Goal: Transaction & Acquisition: Book appointment/travel/reservation

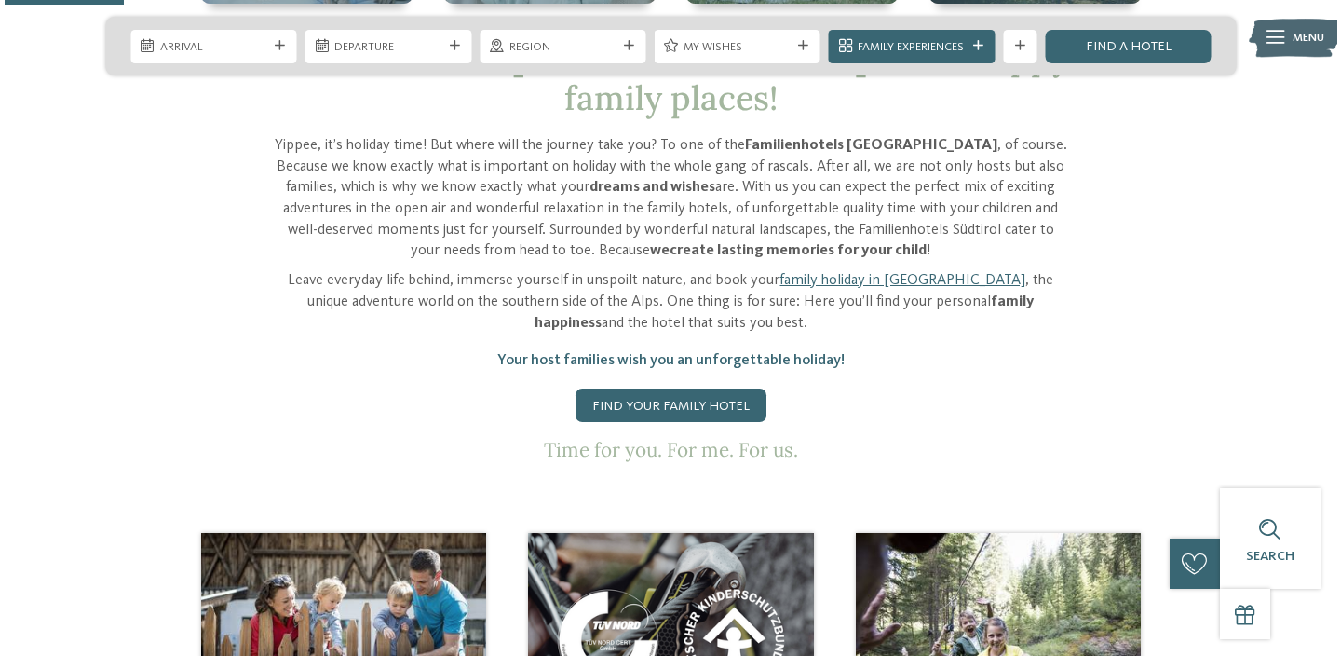
scroll to position [672, 0]
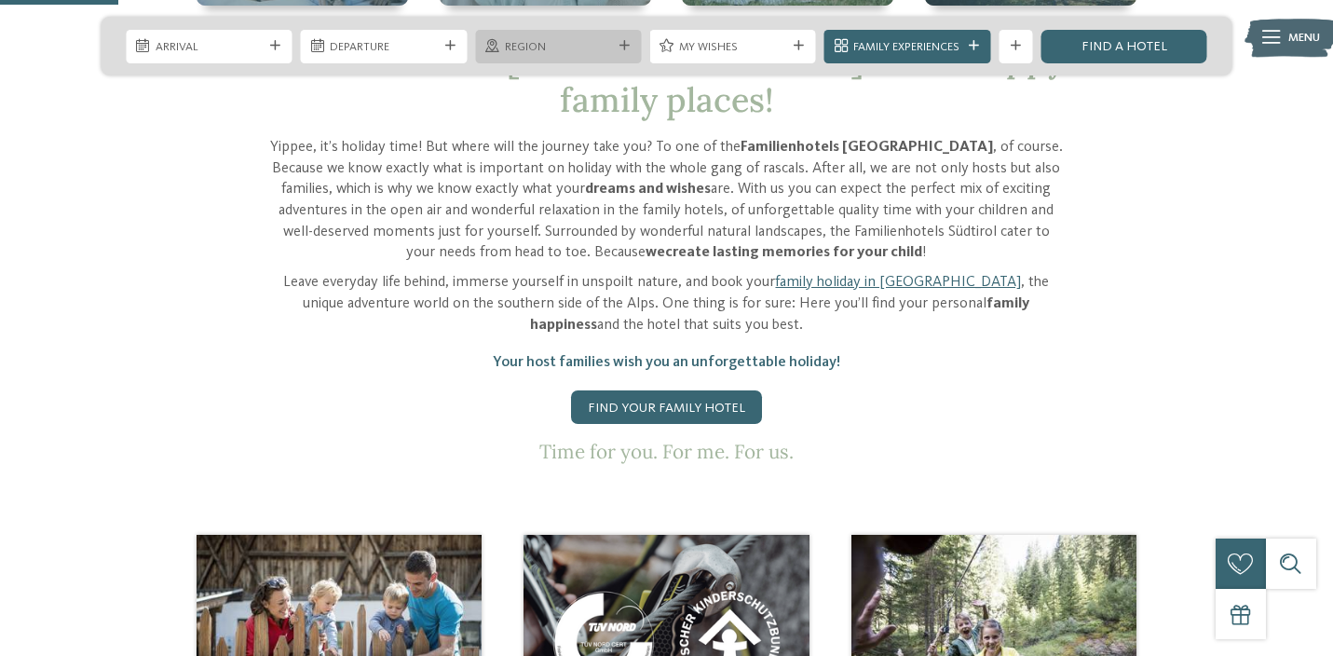
click at [551, 44] on span "Region" at bounding box center [558, 47] width 107 height 17
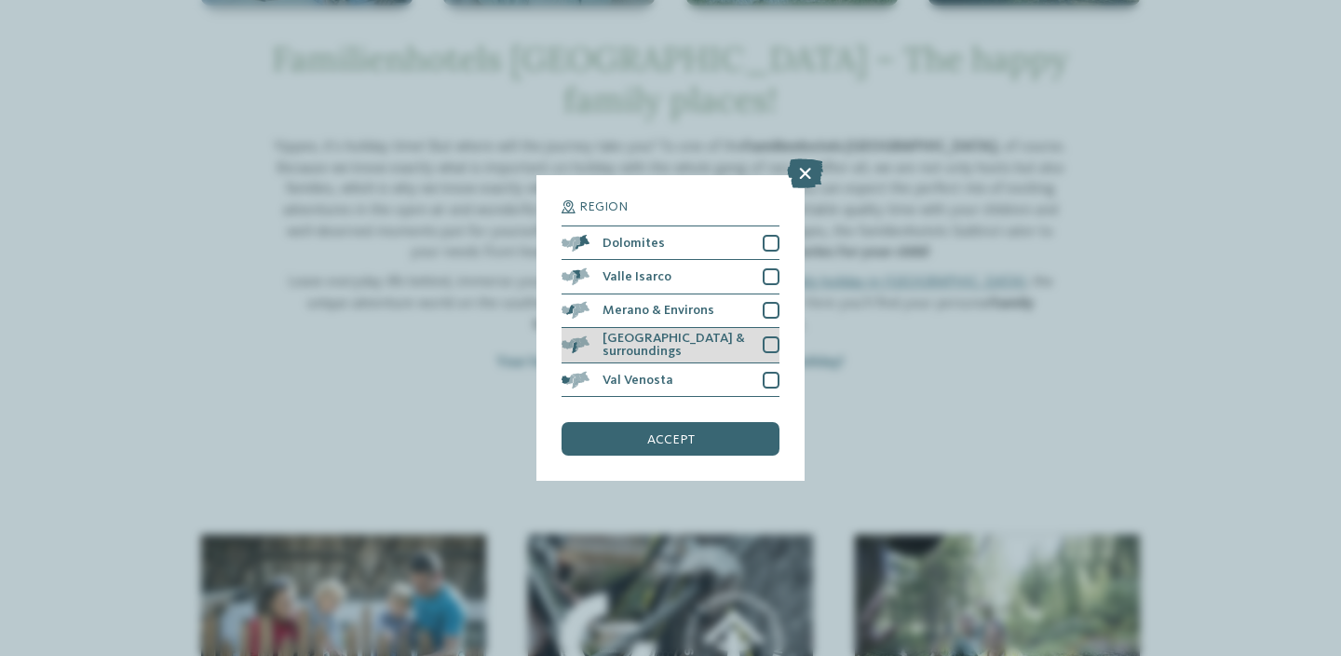
click at [630, 332] on span "[GEOGRAPHIC_DATA] & surroundings" at bounding box center [677, 345] width 148 height 27
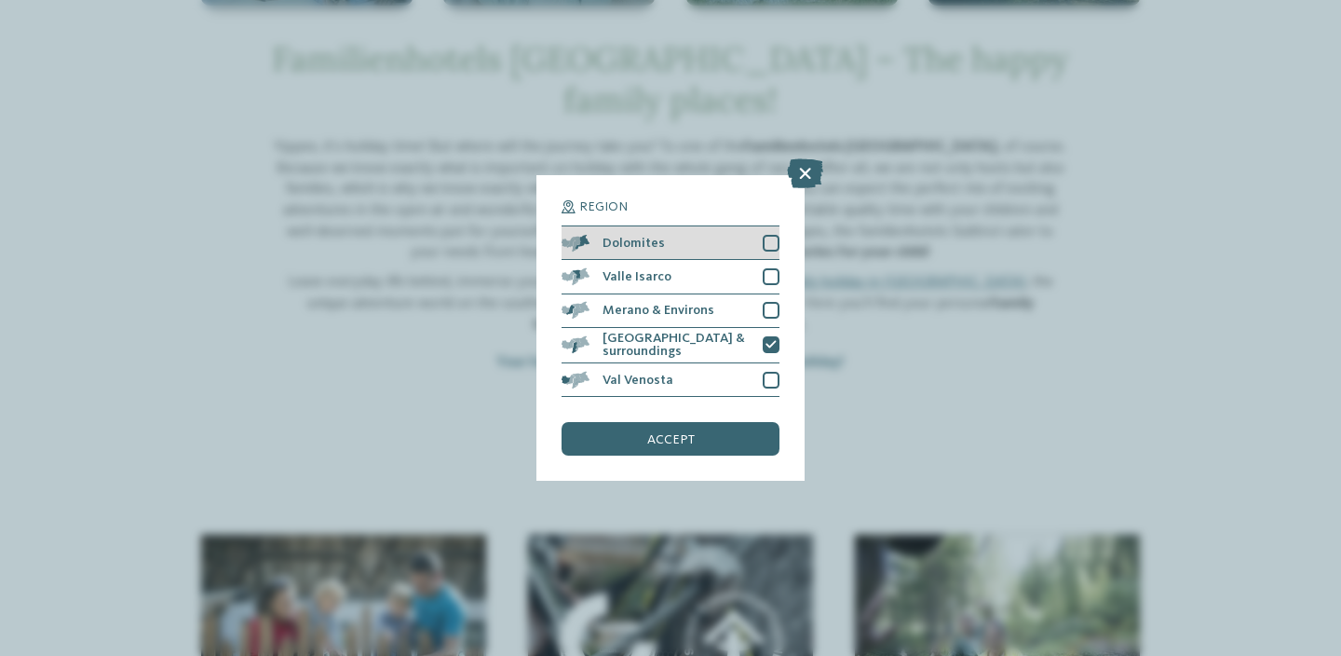
click at [690, 226] on div "Dolomites" at bounding box center [671, 243] width 218 height 34
click at [747, 226] on div "Dolomites" at bounding box center [671, 243] width 218 height 34
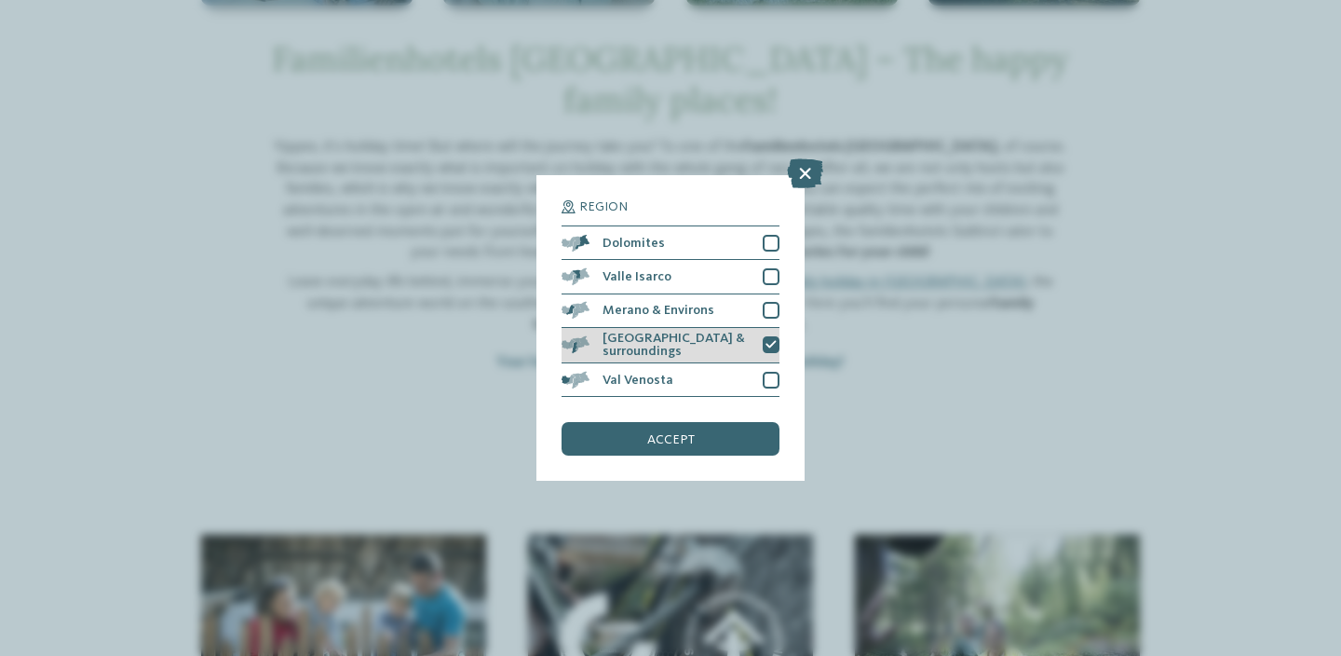
click at [731, 332] on span "[GEOGRAPHIC_DATA] & surroundings" at bounding box center [677, 345] width 148 height 27
click at [644, 422] on div "accept" at bounding box center [671, 439] width 218 height 34
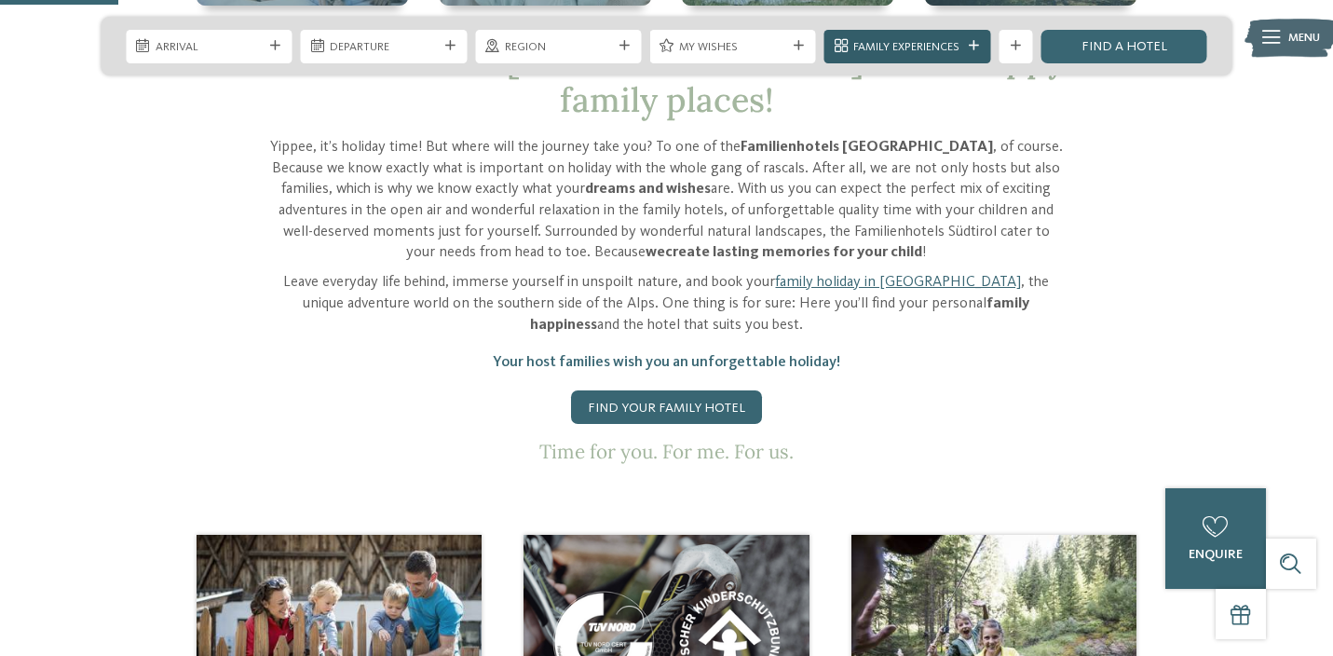
click at [920, 42] on span "Family Experiences" at bounding box center [906, 47] width 107 height 17
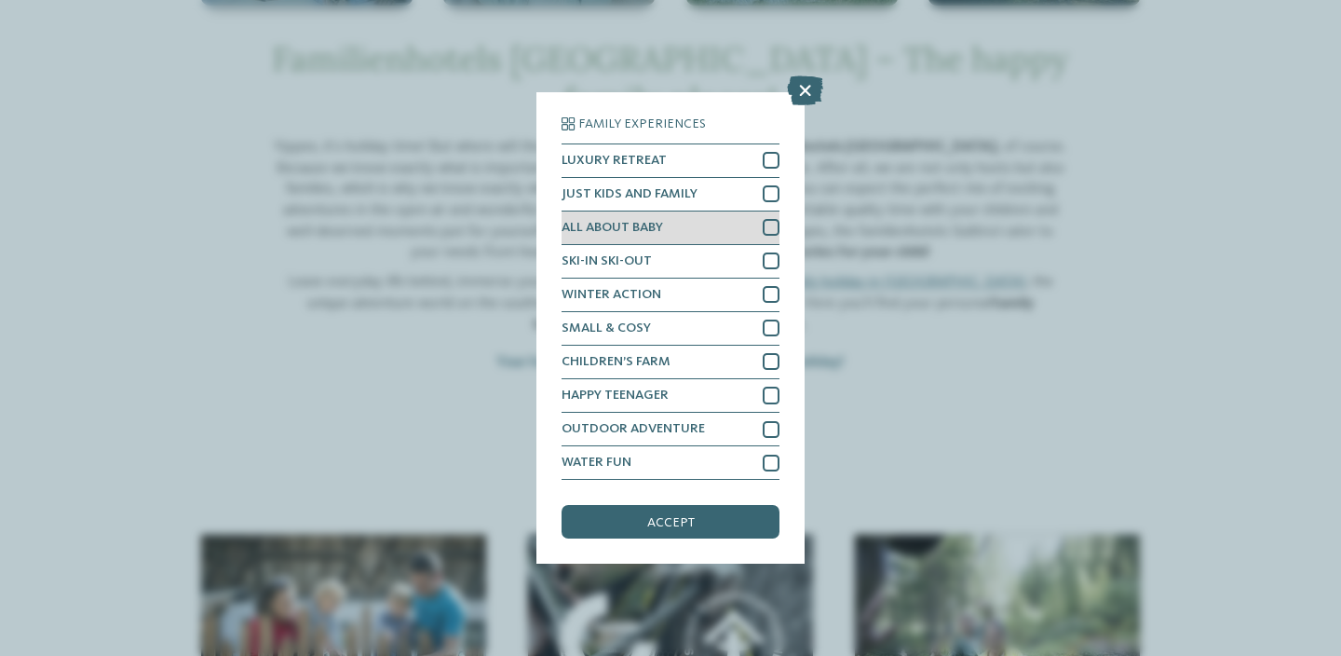
click at [644, 221] on span "ALL ABOUT BABY" at bounding box center [613, 227] width 102 height 13
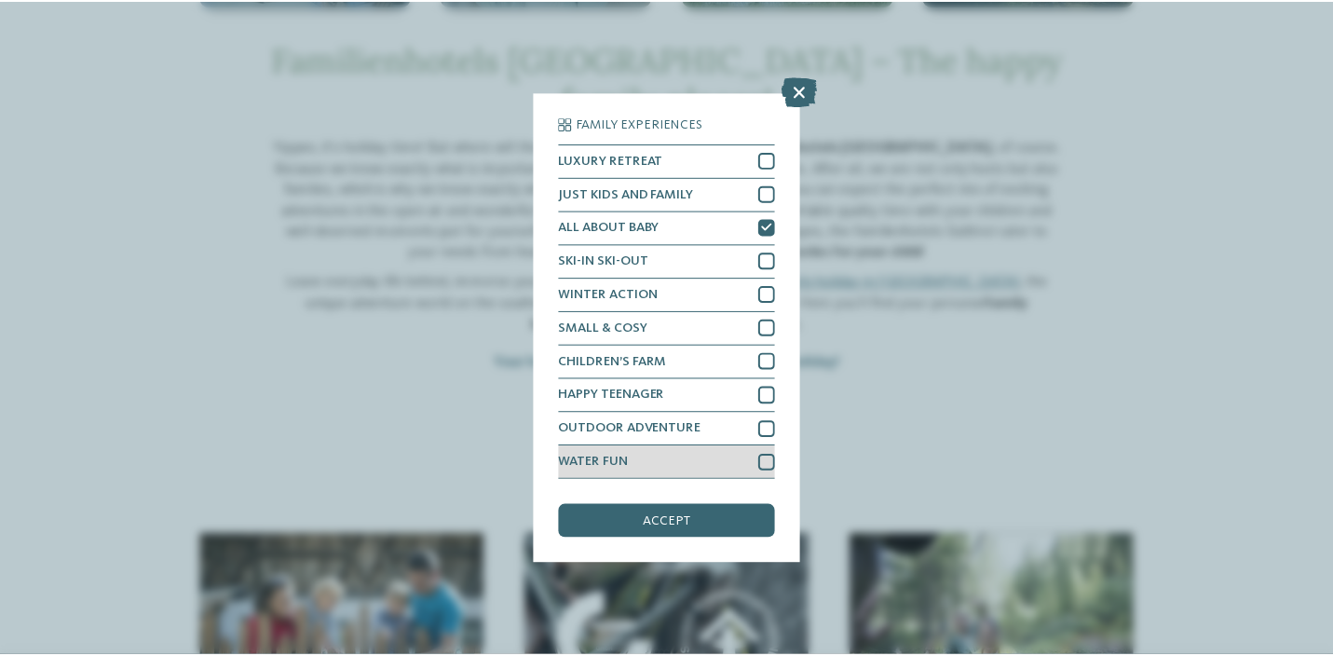
scroll to position [151, 0]
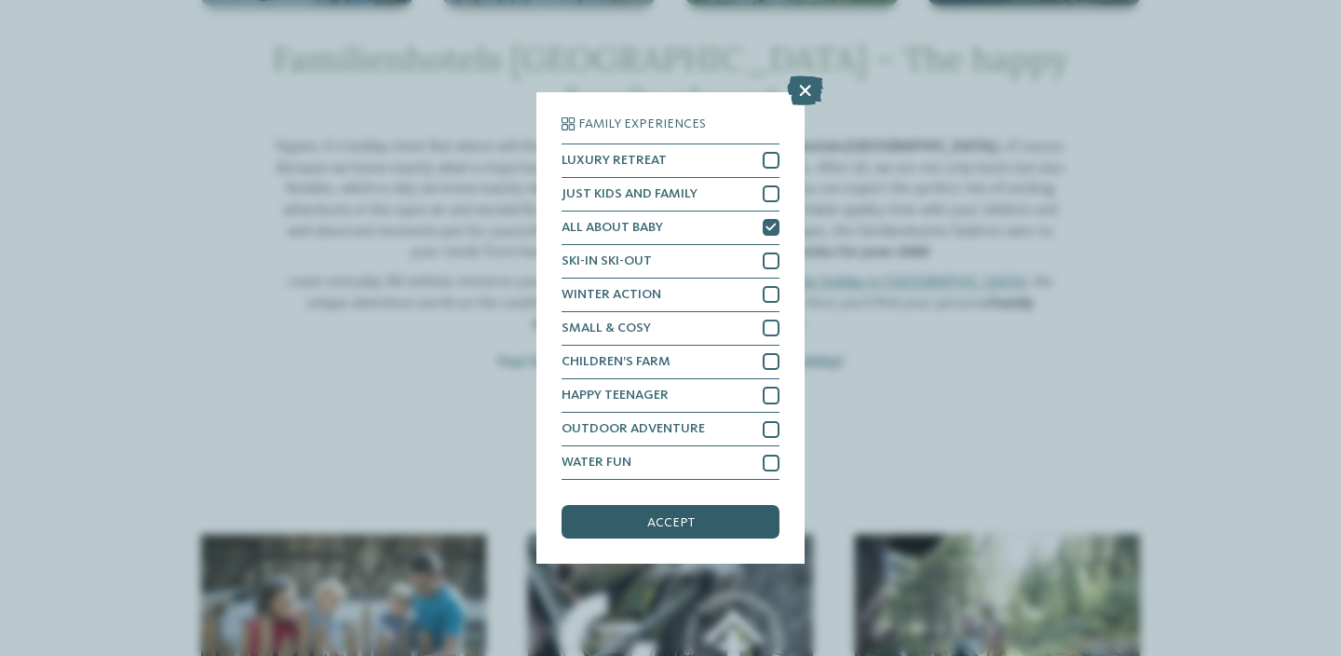
click at [671, 516] on span "accept" at bounding box center [670, 522] width 47 height 13
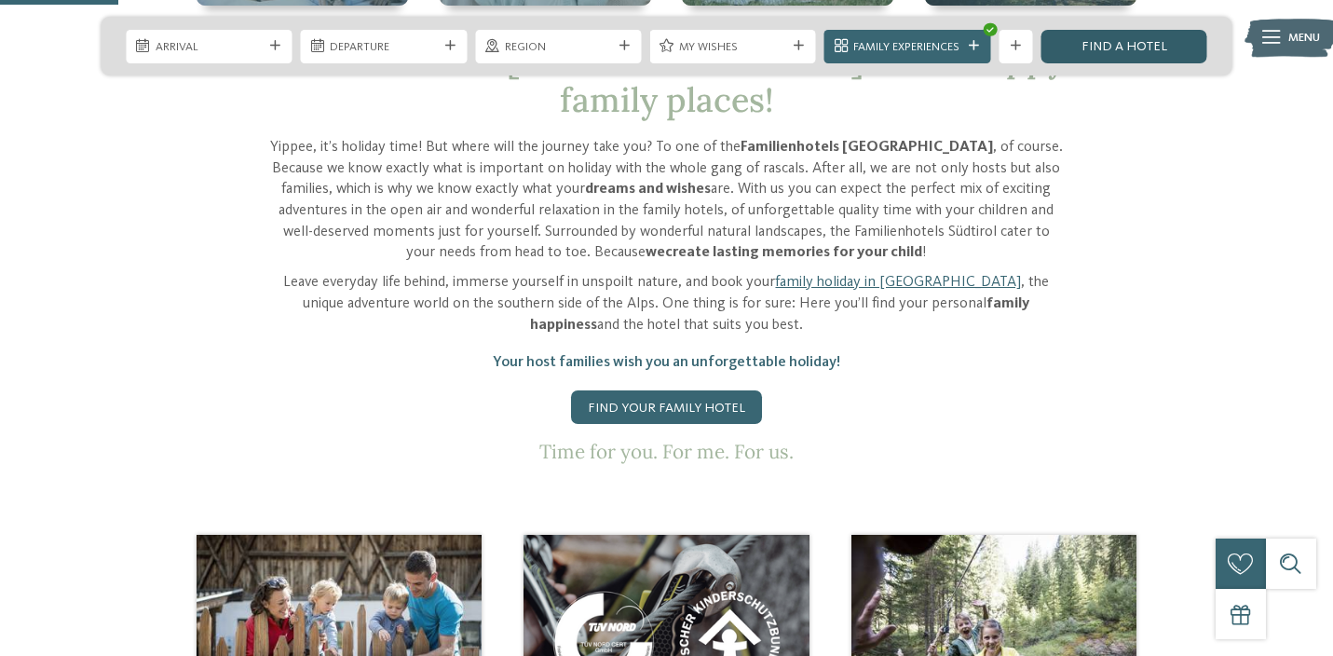
click at [1109, 47] on link "Find a hotel" at bounding box center [1123, 47] width 166 height 34
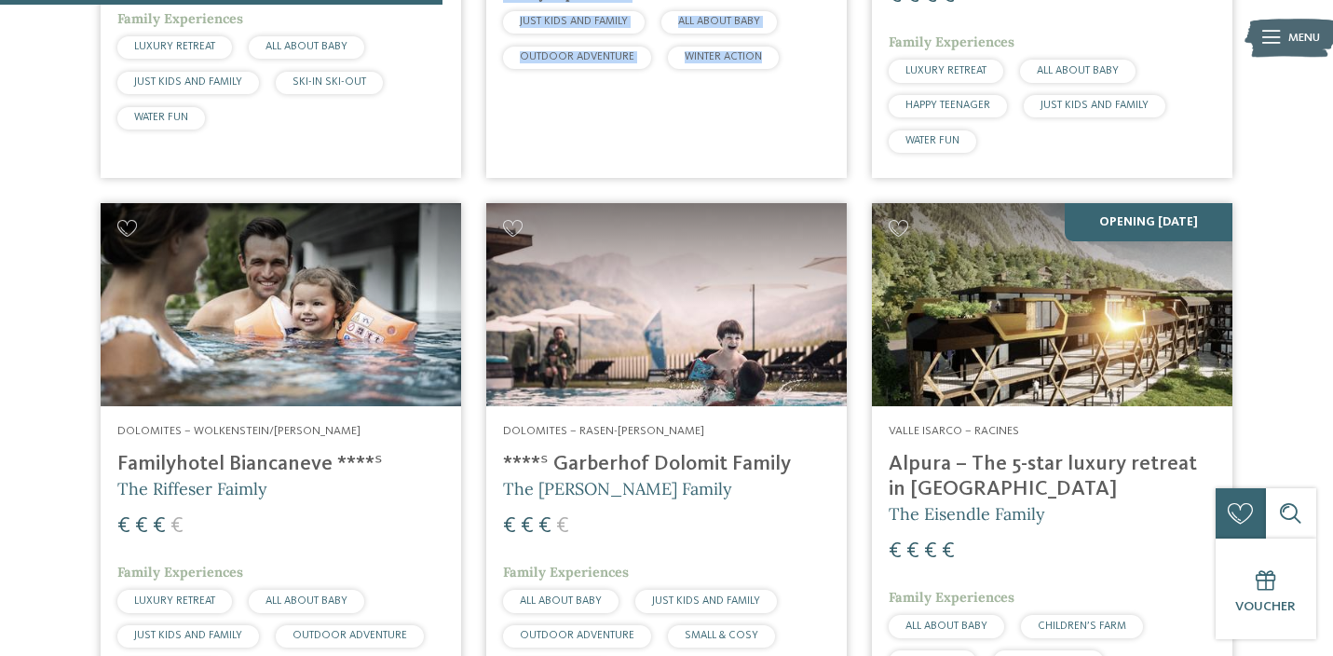
scroll to position [1028, 0]
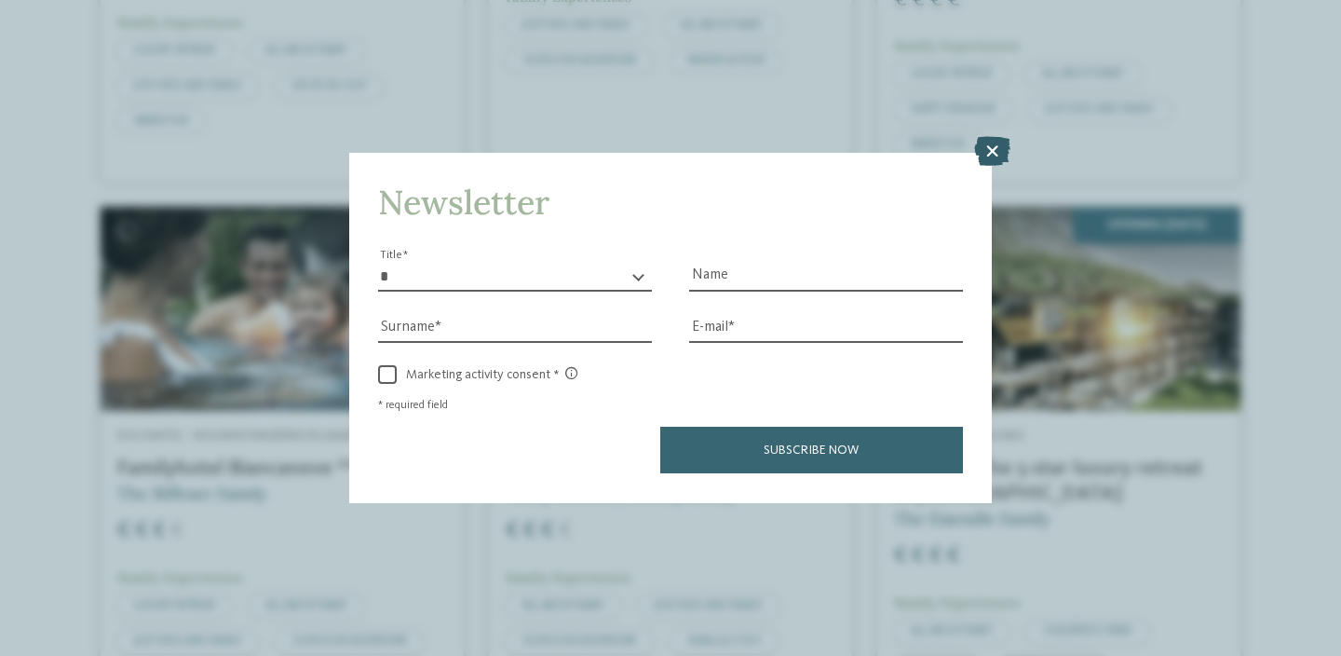
click at [993, 137] on icon at bounding box center [992, 152] width 36 height 30
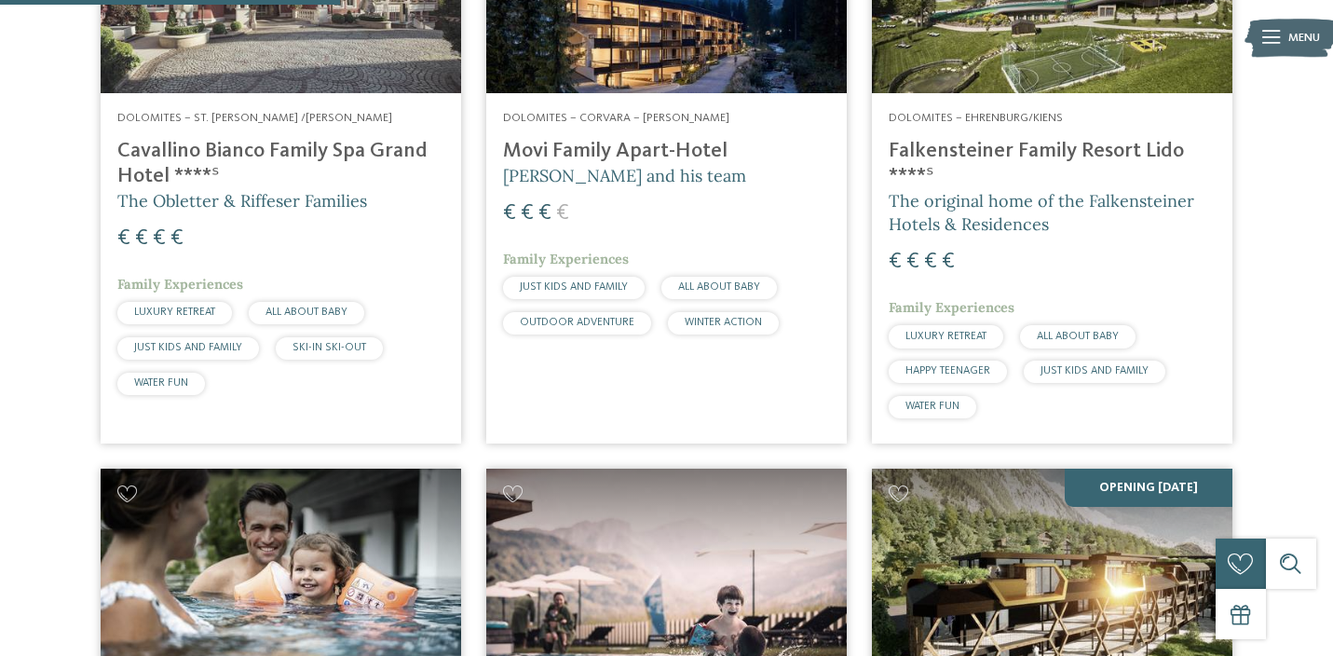
scroll to position [798, 0]
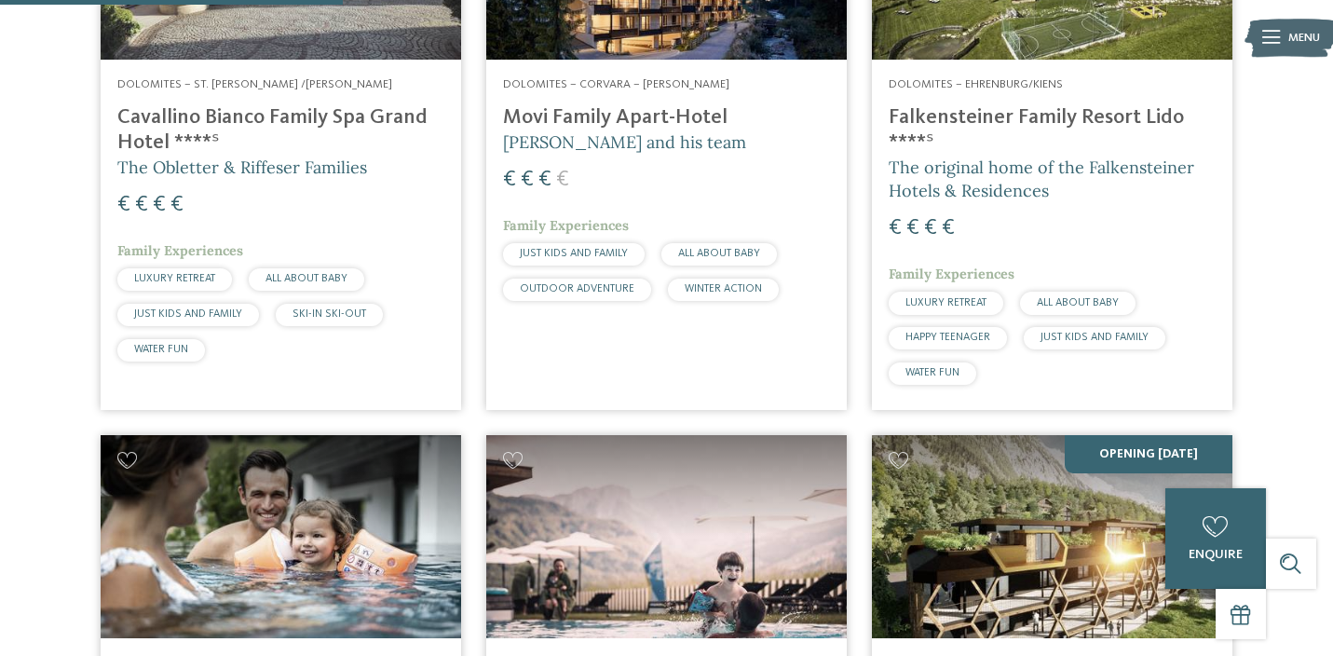
click at [975, 105] on h4 "Falkensteiner Family Resort Lido ****ˢ" at bounding box center [1051, 130] width 327 height 50
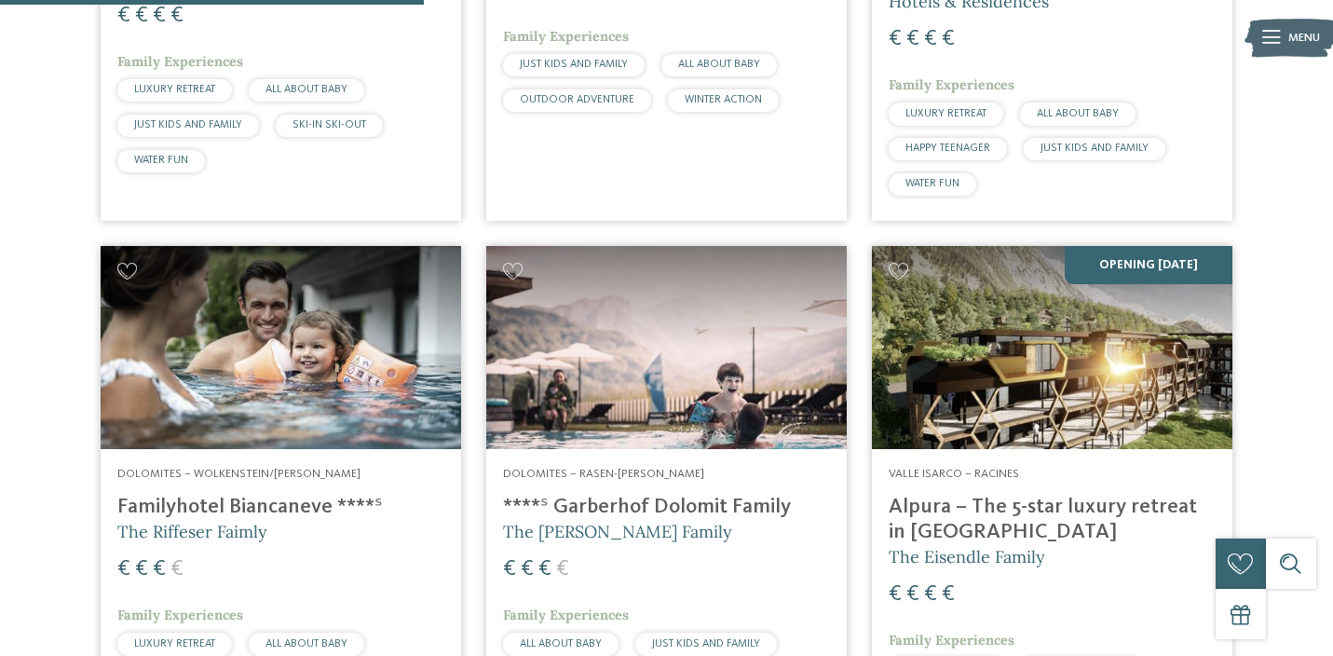
scroll to position [990, 0]
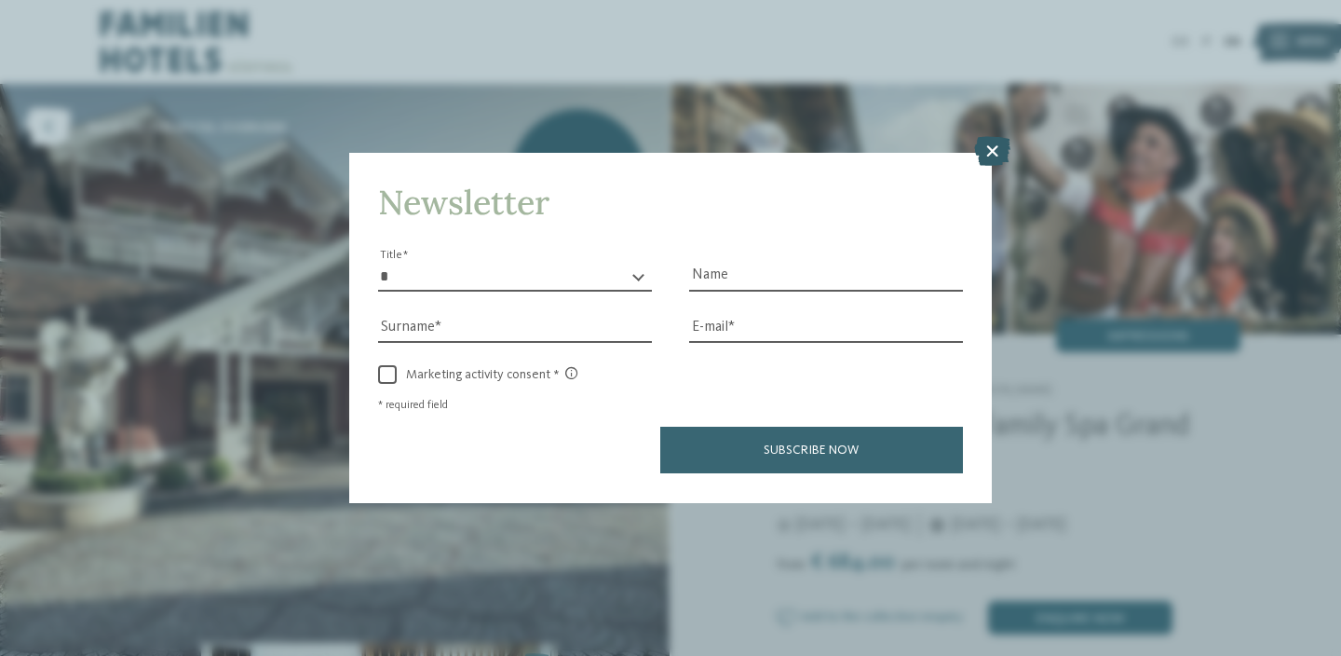
click at [989, 137] on icon at bounding box center [992, 152] width 36 height 30
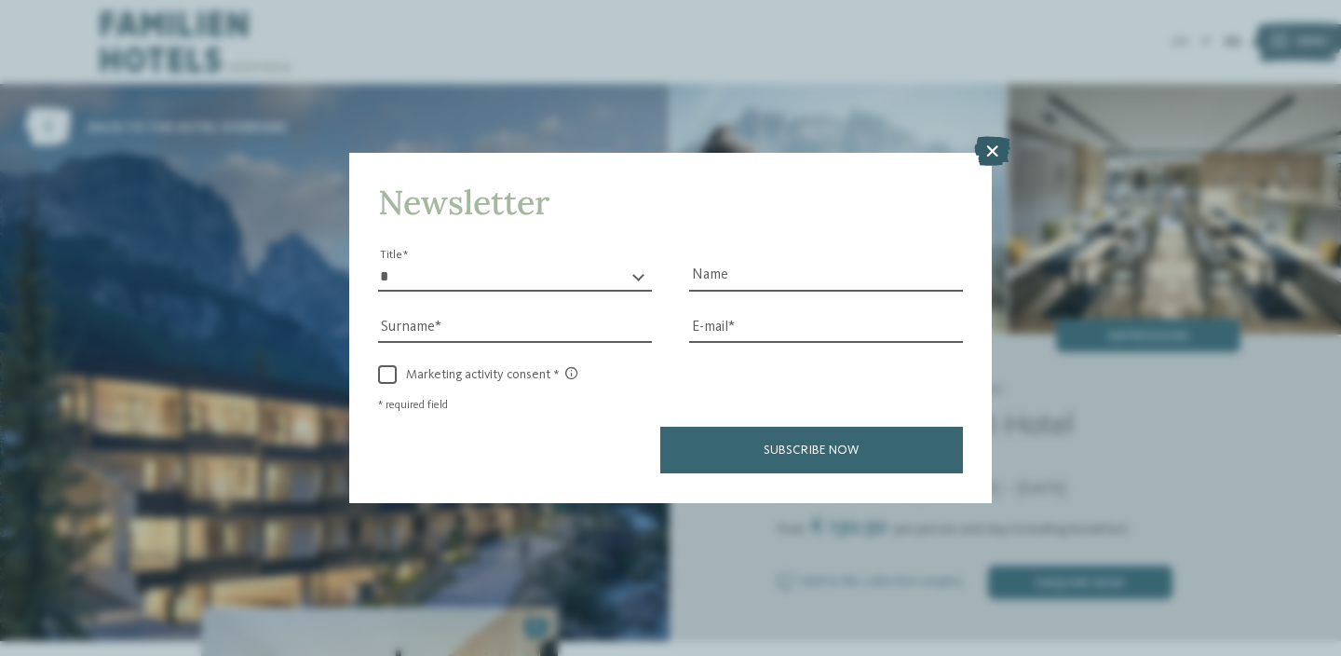
click at [980, 137] on icon at bounding box center [992, 152] width 36 height 30
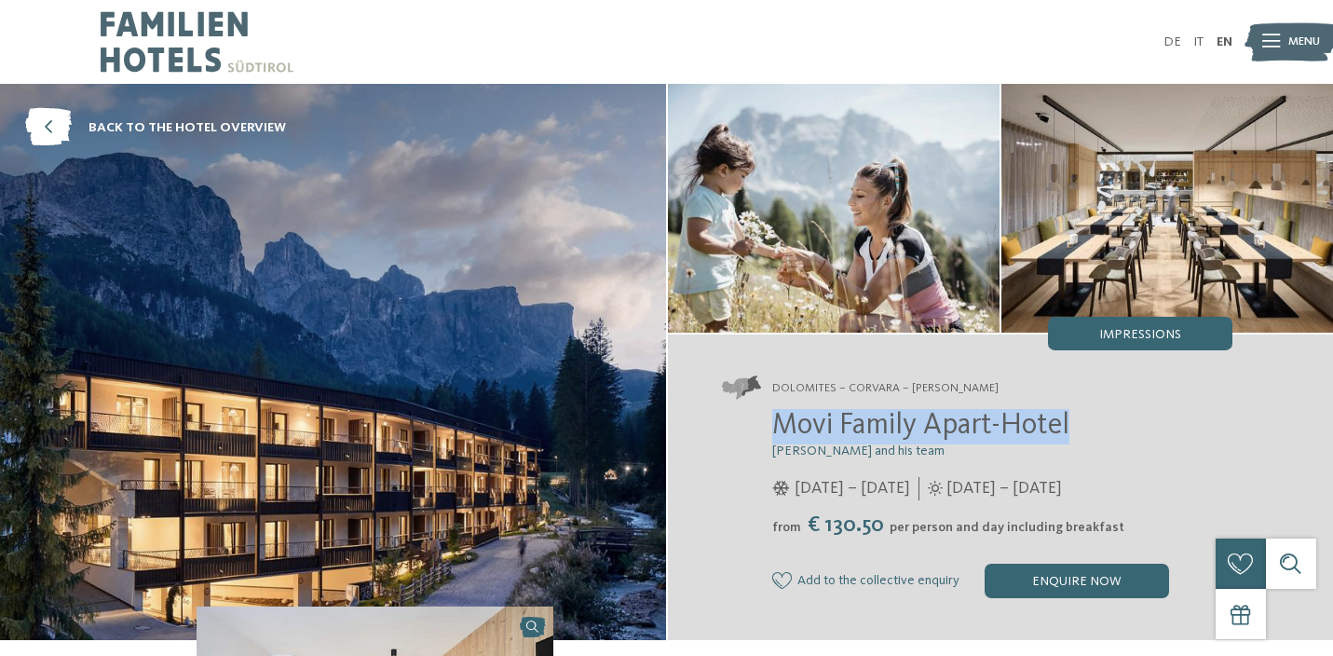
drag, startPoint x: 765, startPoint y: 429, endPoint x: 1075, endPoint y: 440, distance: 310.3
click at [1075, 440] on div "Movi Family Apart-Hotel Andrea Varallo and his team 05/12/2024 – 06/04/2025 from" at bounding box center [977, 503] width 510 height 189
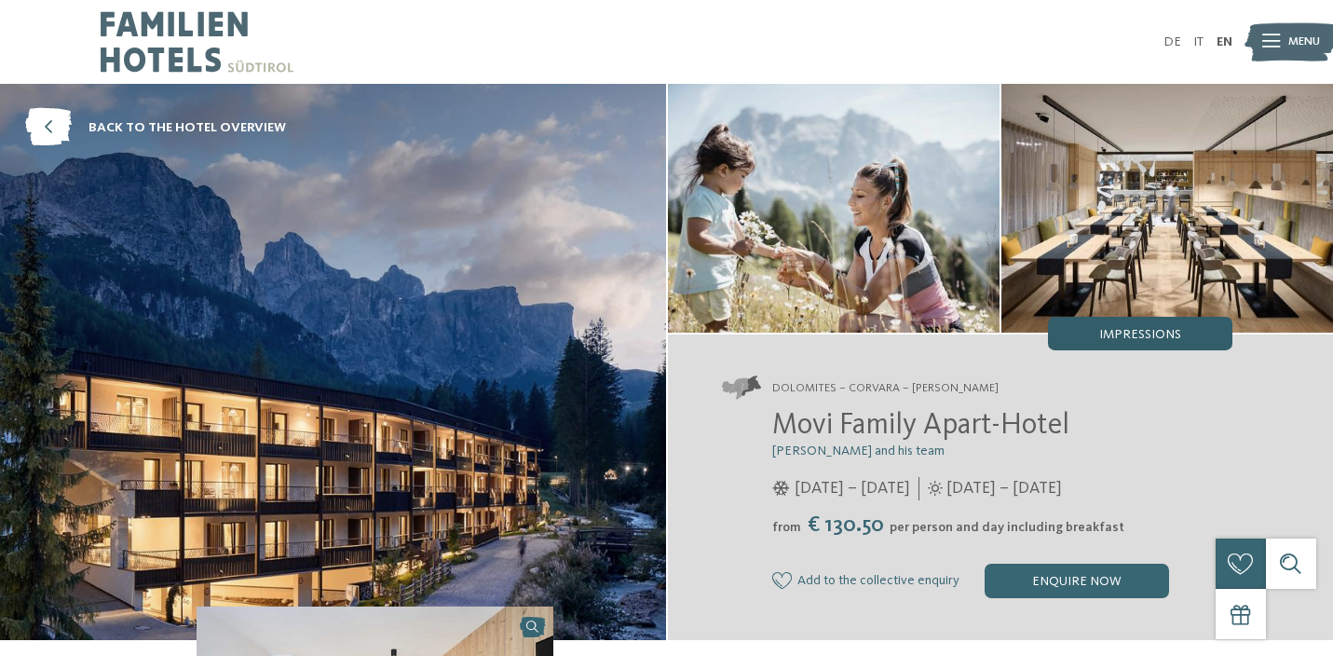
click at [1138, 329] on span "Impressions" at bounding box center [1140, 334] width 82 height 13
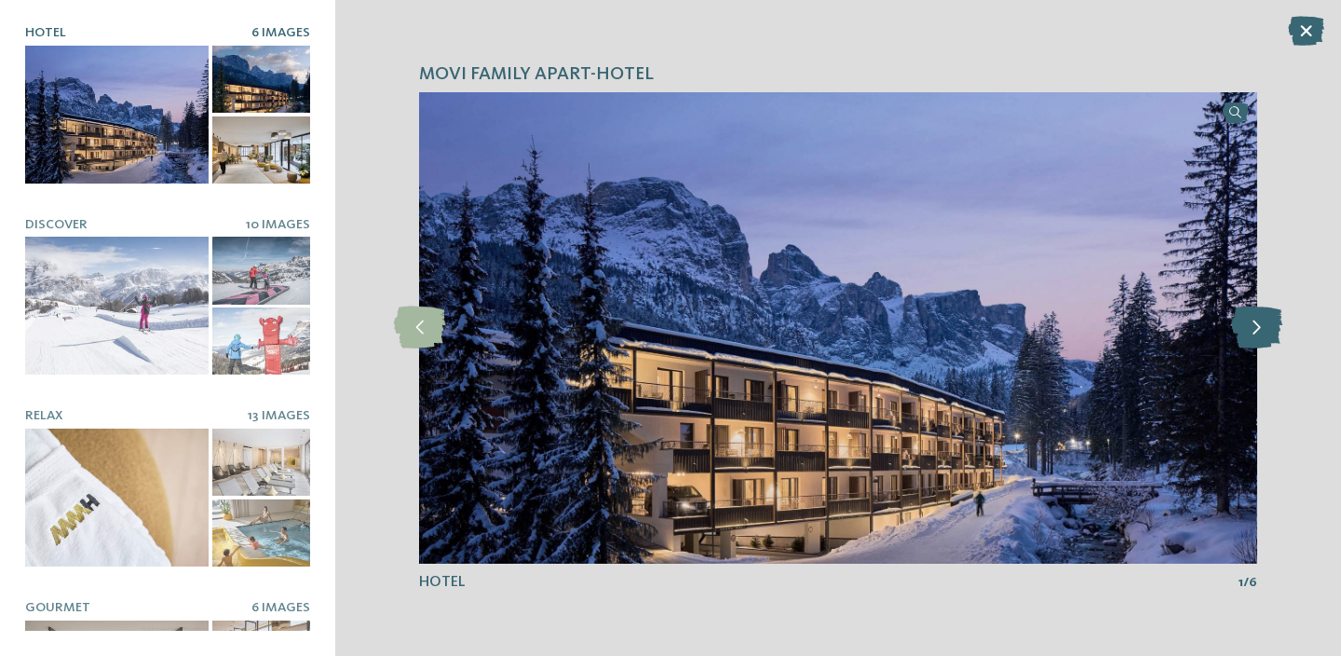
click at [1251, 324] on icon at bounding box center [1256, 327] width 51 height 42
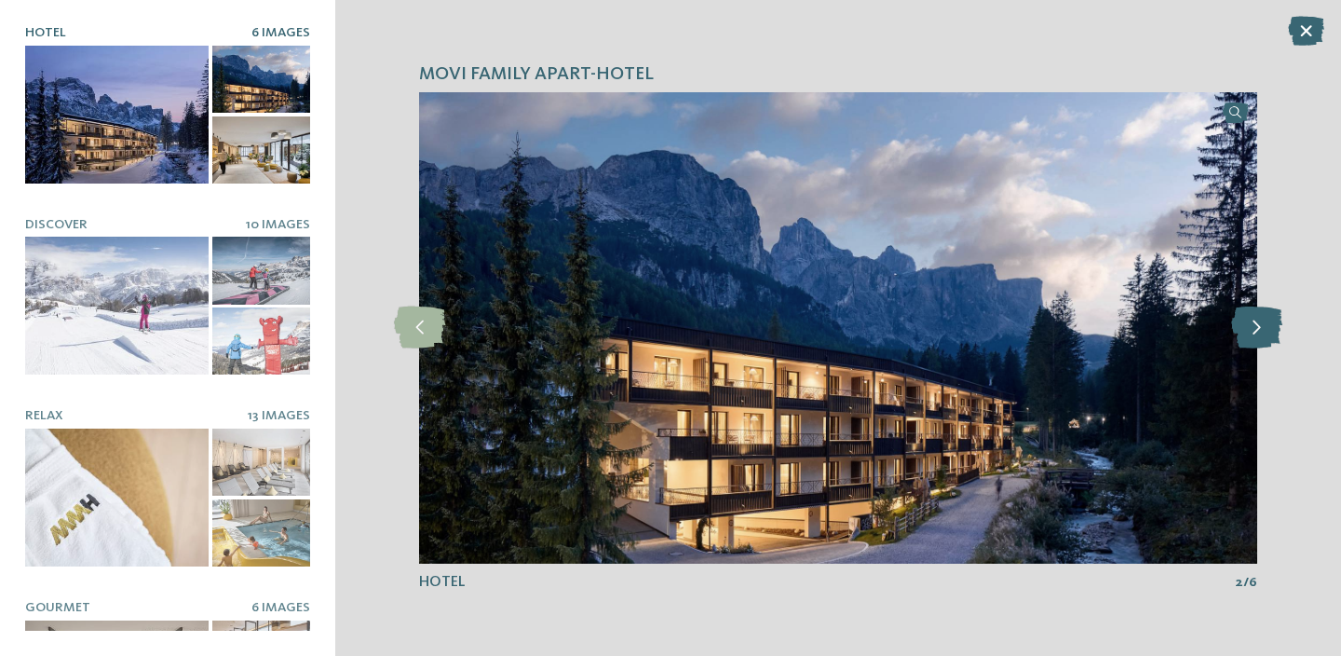
click at [1251, 324] on icon at bounding box center [1256, 327] width 51 height 42
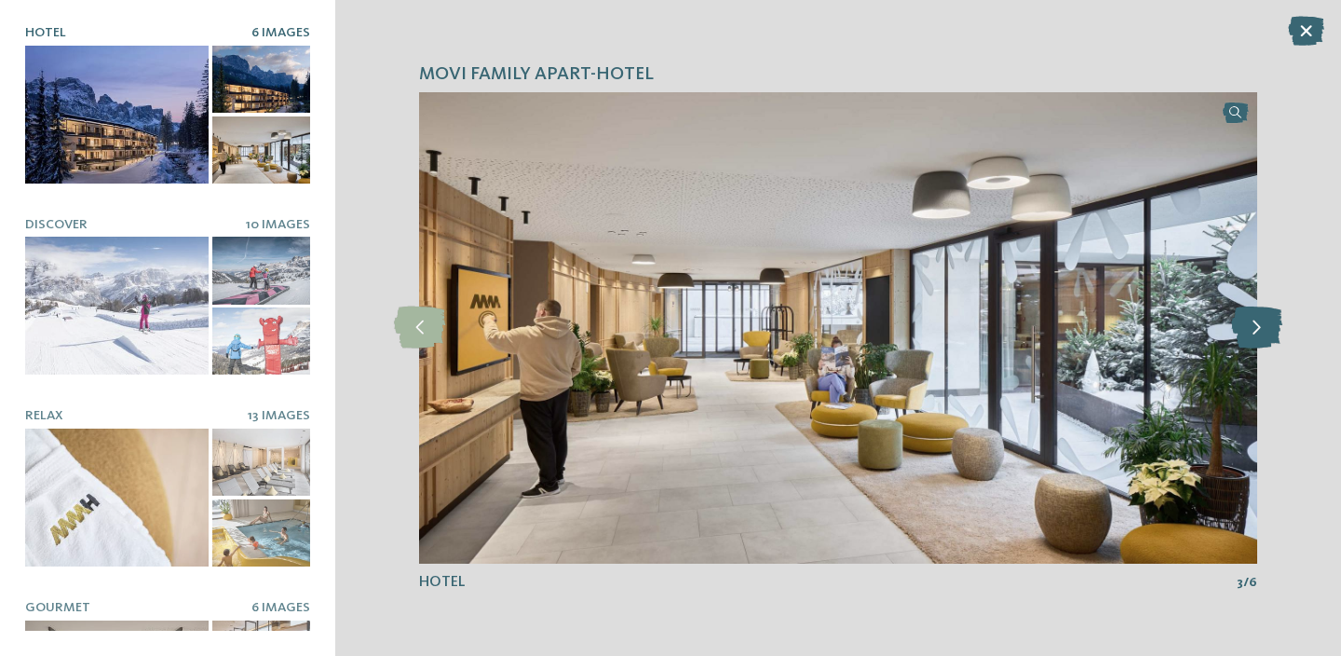
click at [1251, 324] on icon at bounding box center [1256, 327] width 51 height 42
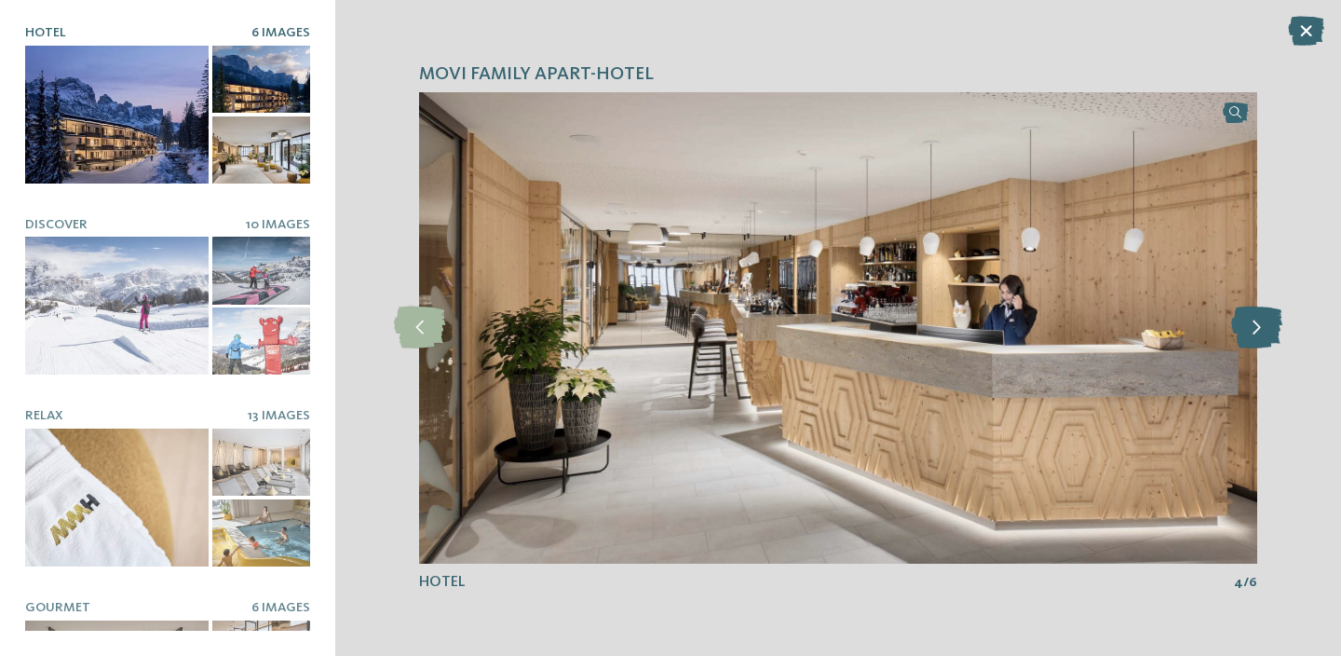
click at [1251, 324] on icon at bounding box center [1256, 327] width 51 height 42
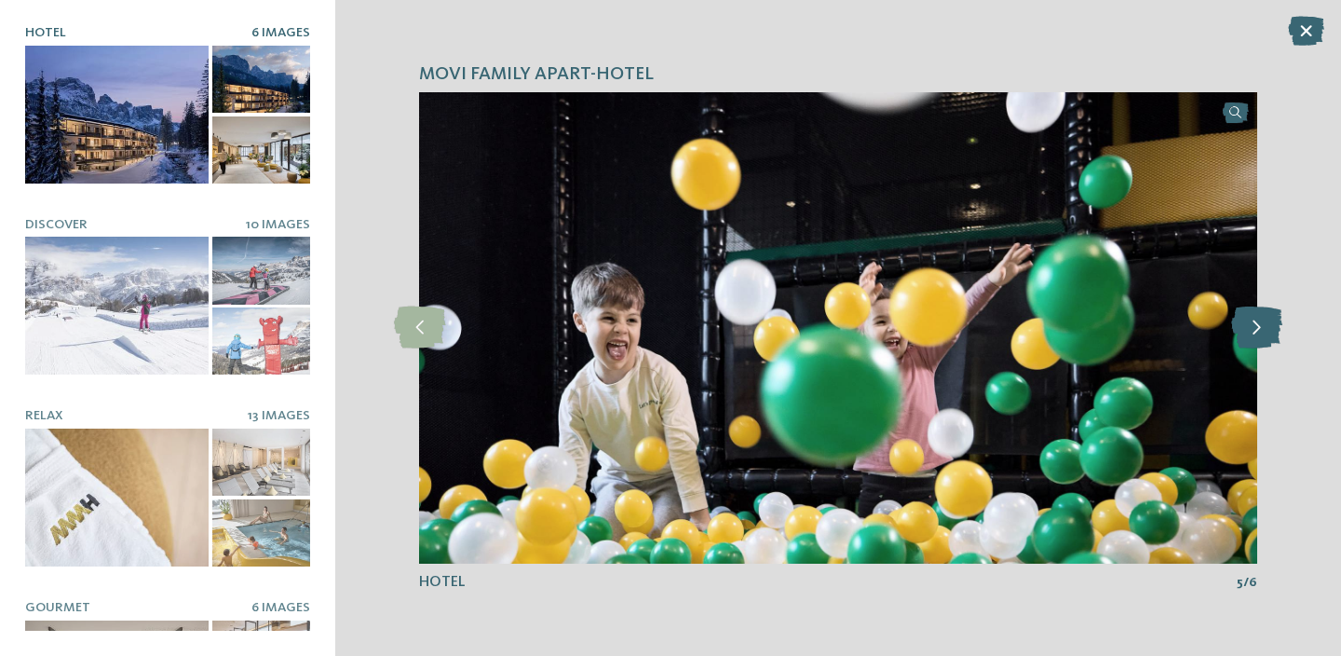
click at [1251, 324] on icon at bounding box center [1256, 327] width 51 height 42
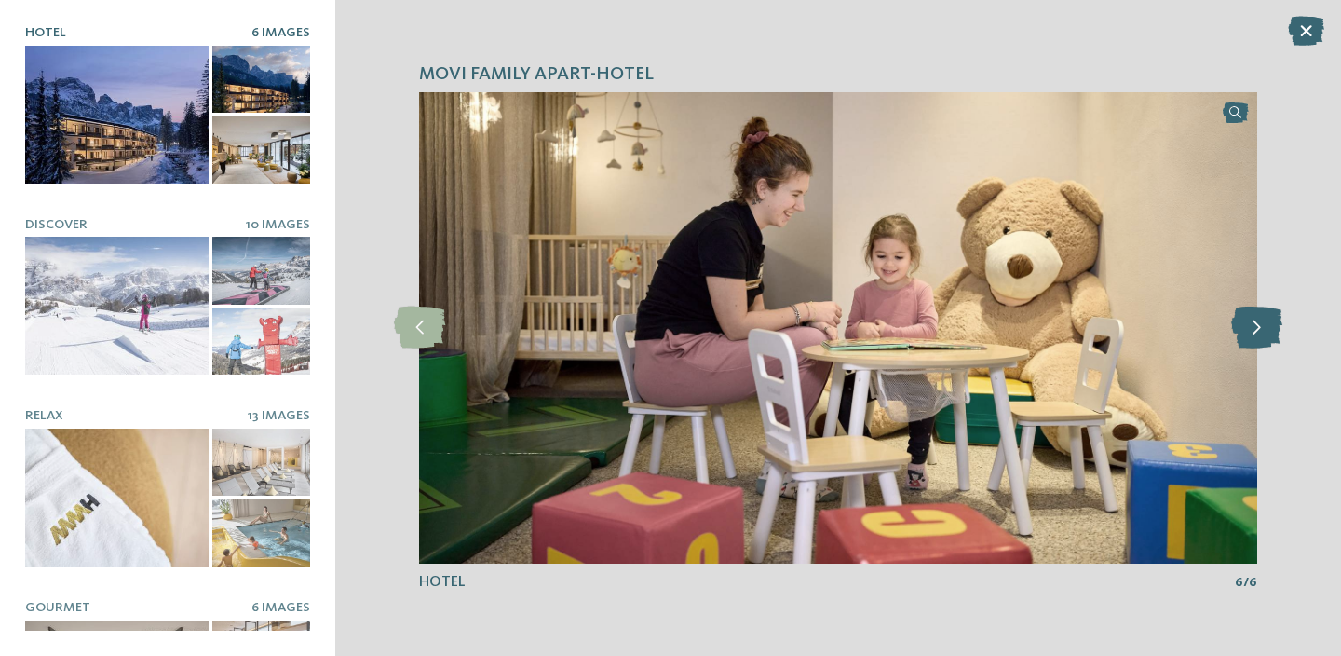
click at [1251, 324] on icon at bounding box center [1256, 327] width 51 height 42
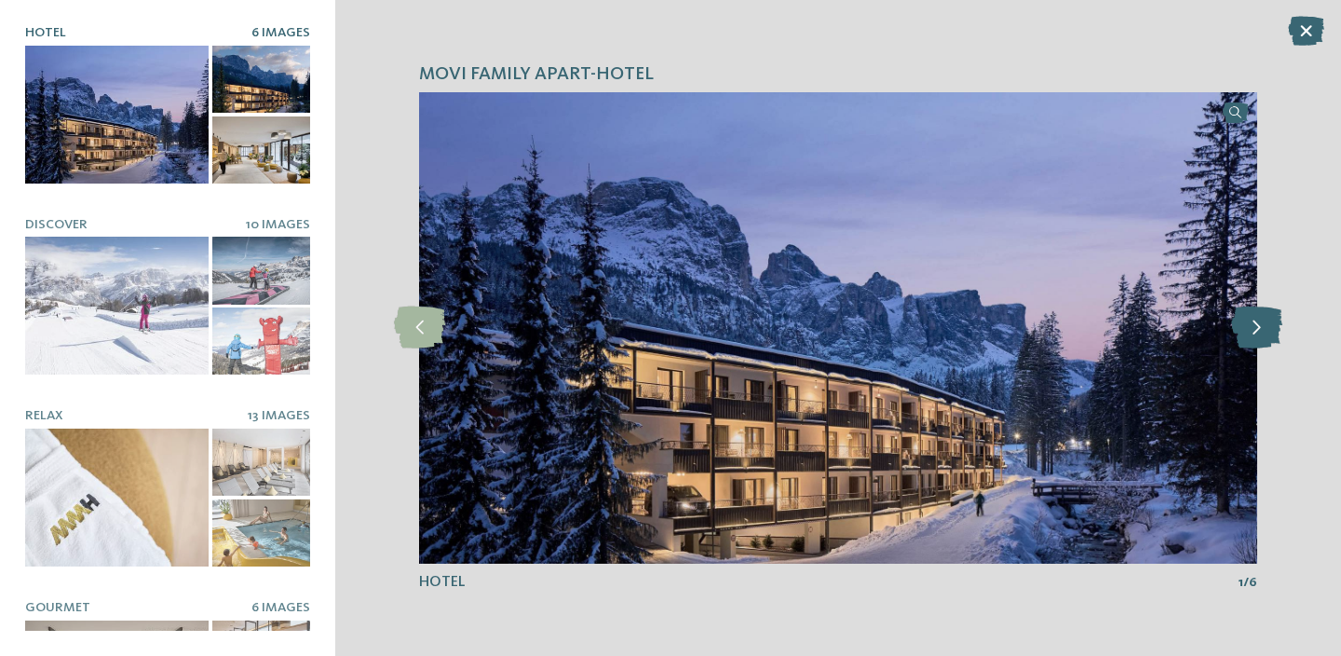
click at [1250, 324] on icon at bounding box center [1256, 327] width 51 height 42
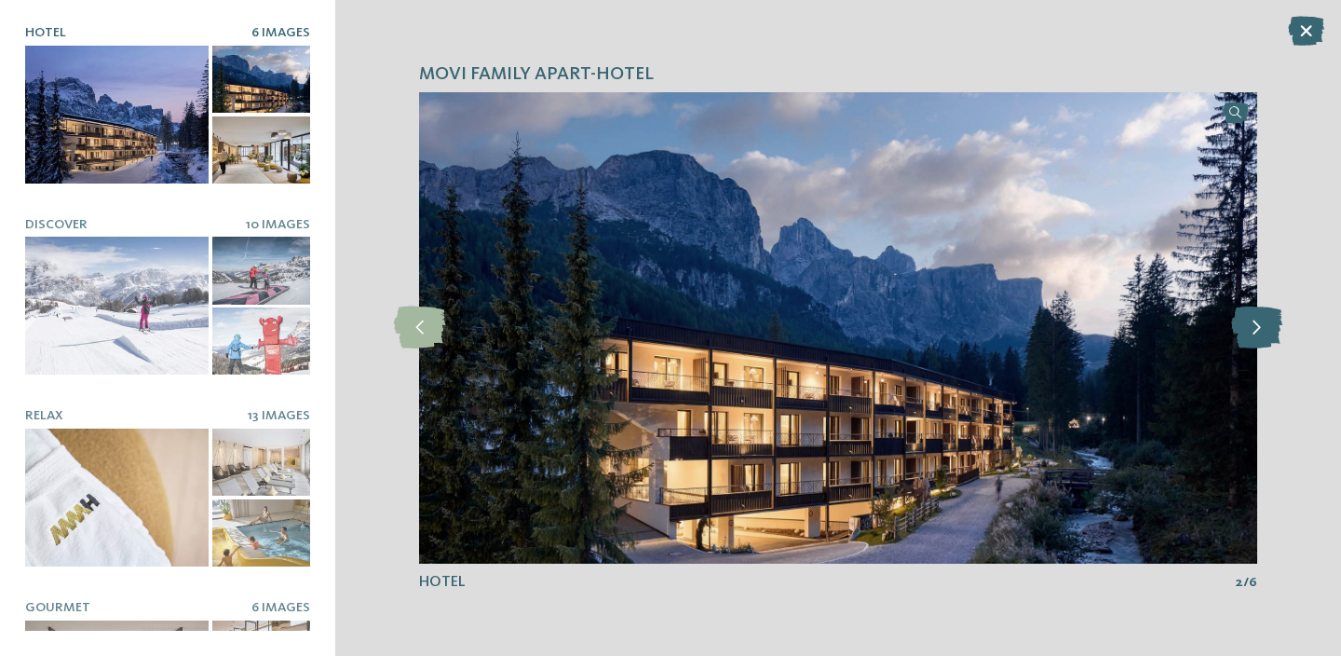
click at [1250, 324] on icon at bounding box center [1256, 327] width 51 height 42
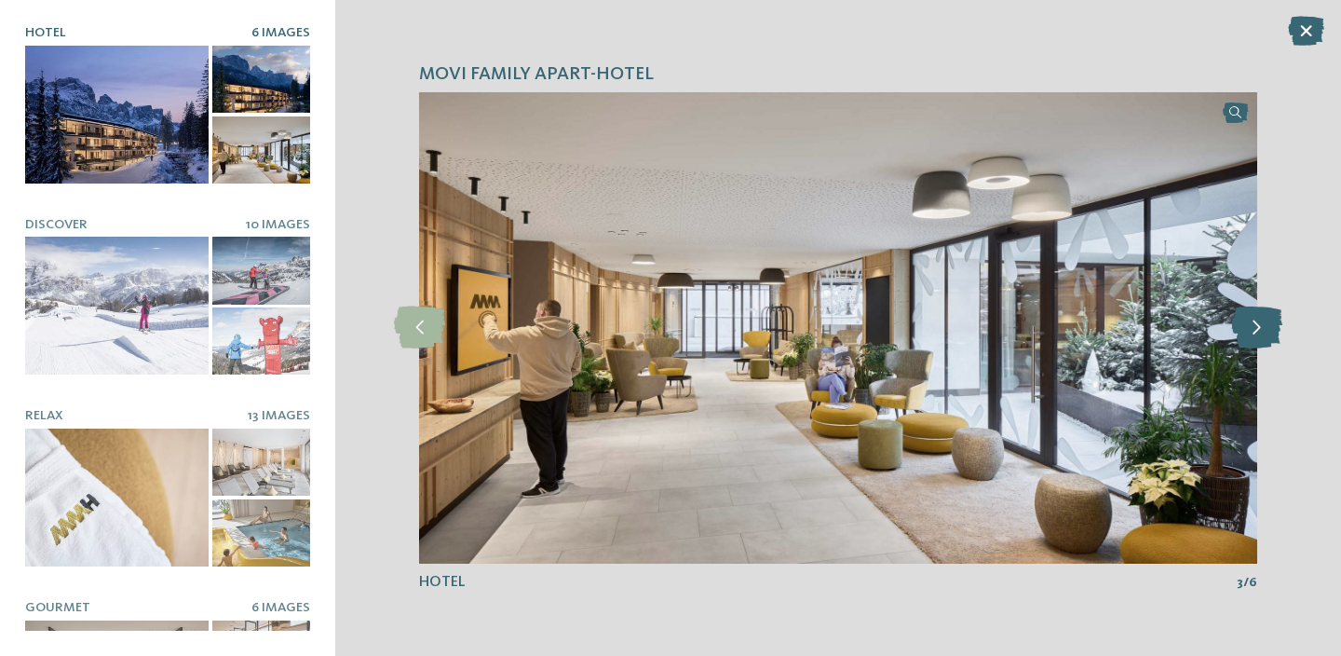
click at [1250, 324] on icon at bounding box center [1256, 327] width 51 height 42
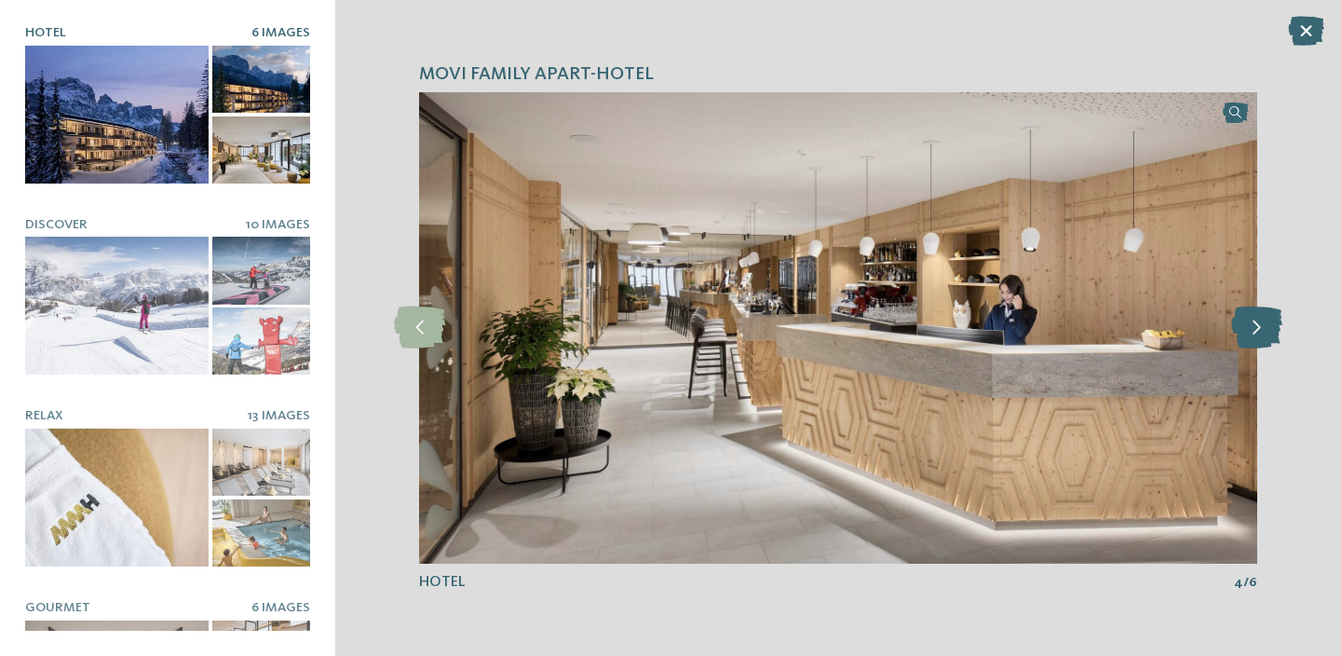
click at [1250, 324] on icon at bounding box center [1256, 327] width 51 height 42
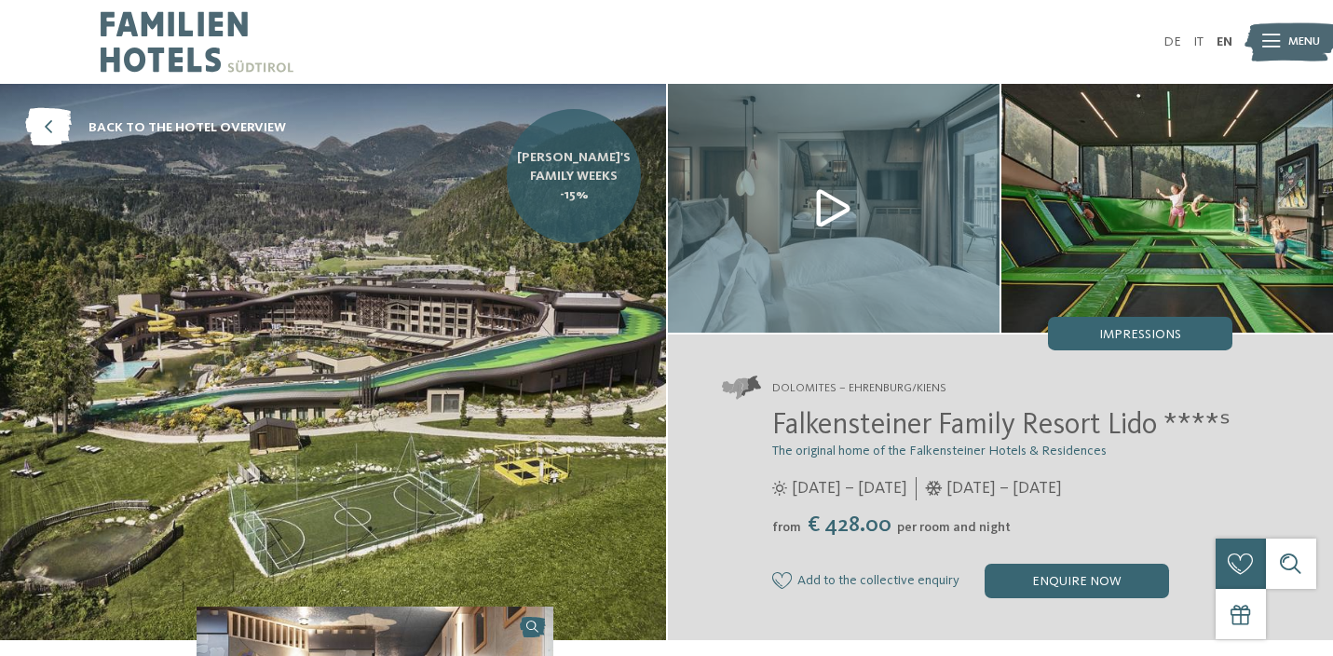
click at [599, 195] on span "[PERSON_NAME]'s Family Weeks -15%" at bounding box center [574, 176] width 114 height 56
